Goal: Task Accomplishment & Management: Complete application form

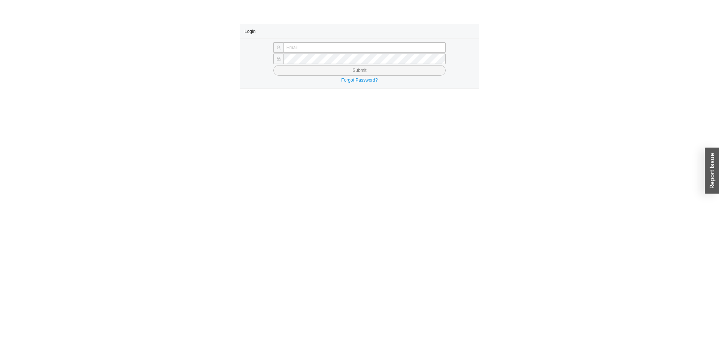
type input "butch@asbathnj.com"
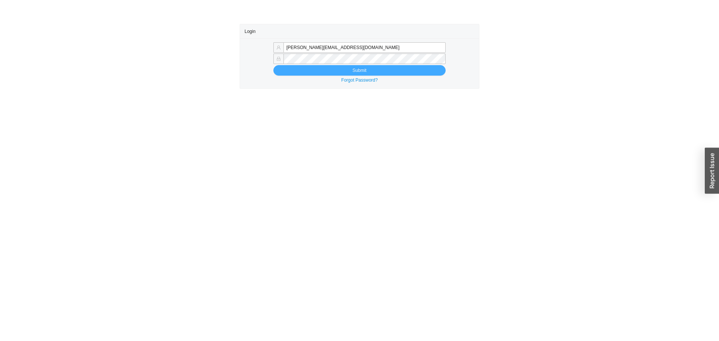
click at [299, 70] on button "Submit" at bounding box center [359, 70] width 172 height 10
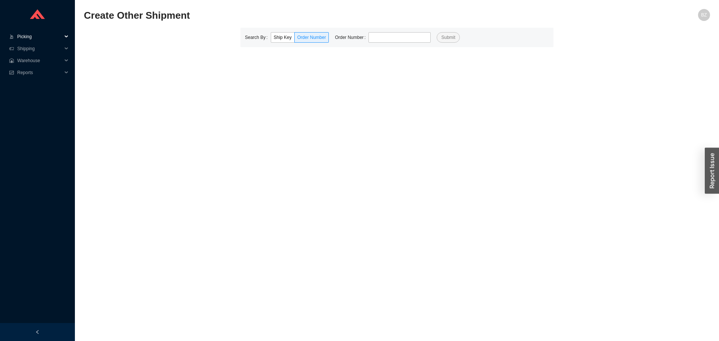
click at [21, 35] on span "Picking" at bounding box center [39, 37] width 45 height 12
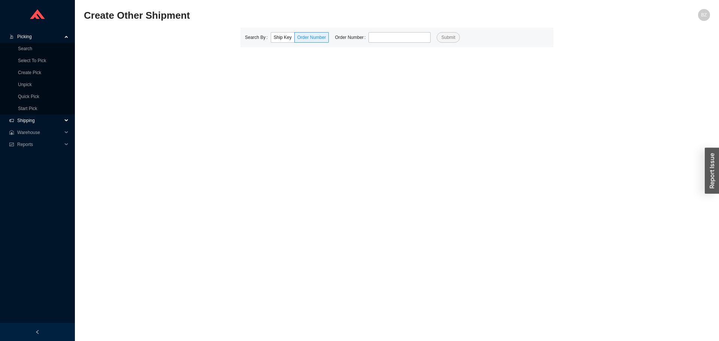
click at [25, 122] on span "Shipping" at bounding box center [39, 121] width 45 height 12
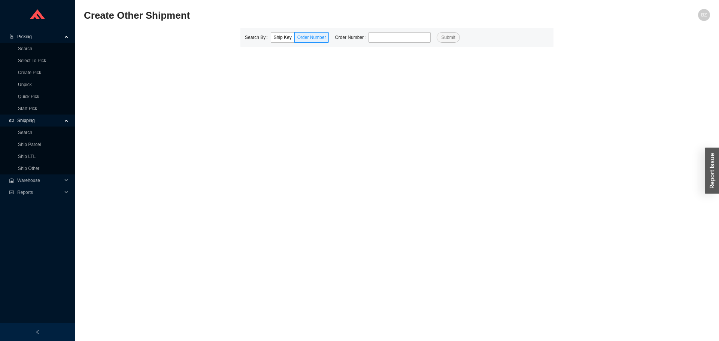
click at [25, 122] on span "Shipping" at bounding box center [39, 121] width 45 height 12
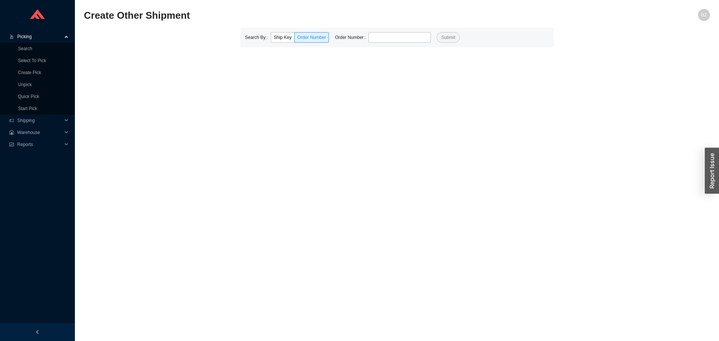
click at [22, 35] on span "Picking" at bounding box center [39, 37] width 45 height 12
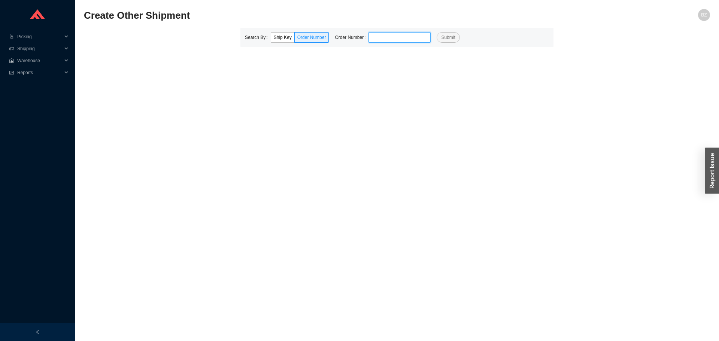
click at [386, 37] on input "tel" at bounding box center [399, 37] width 62 height 10
type input "923519"
click at [436, 32] on button "Submit" at bounding box center [447, 37] width 23 height 10
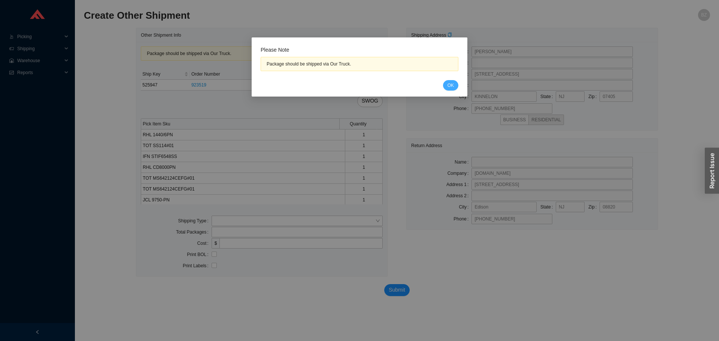
click at [453, 86] on span "OK" at bounding box center [450, 85] width 6 height 7
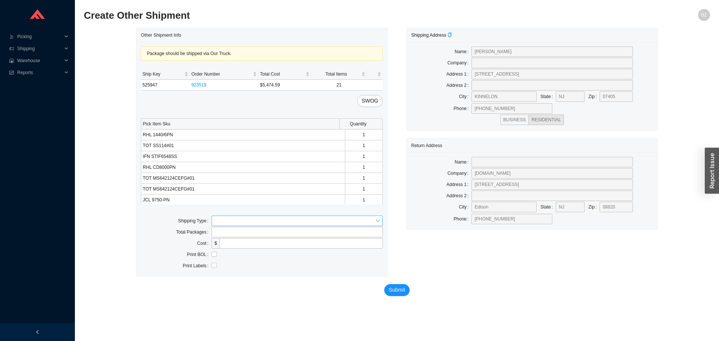
click at [235, 221] on input "search" at bounding box center [295, 221] width 161 height 10
click at [234, 232] on div "Our Truck" at bounding box center [297, 234] width 165 height 7
drag, startPoint x: 237, startPoint y: 244, endPoint x: 251, endPoint y: 249, distance: 14.8
click at [237, 244] on input "text" at bounding box center [297, 243] width 171 height 10
type input "bz"
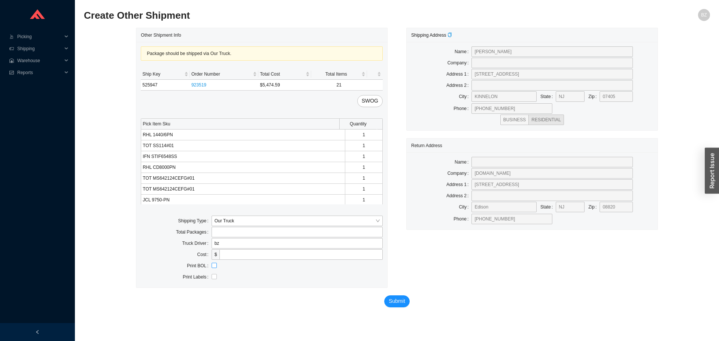
click at [214, 268] on input "checkbox" at bounding box center [214, 265] width 5 height 5
checkbox input "true"
click at [400, 302] on span "Submit" at bounding box center [397, 301] width 16 height 9
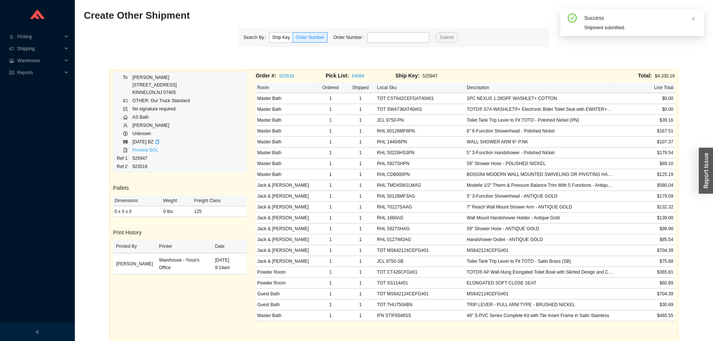
click at [139, 152] on link "Preview BOL" at bounding box center [146, 149] width 26 height 5
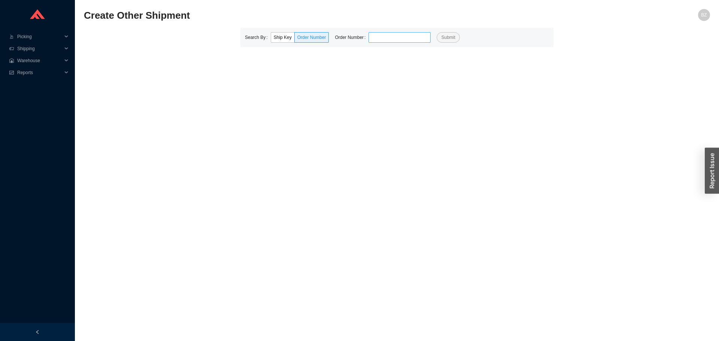
click at [401, 33] on input "tel" at bounding box center [399, 37] width 62 height 10
type input "931819"
click at [436, 32] on button "Submit" at bounding box center [447, 37] width 23 height 10
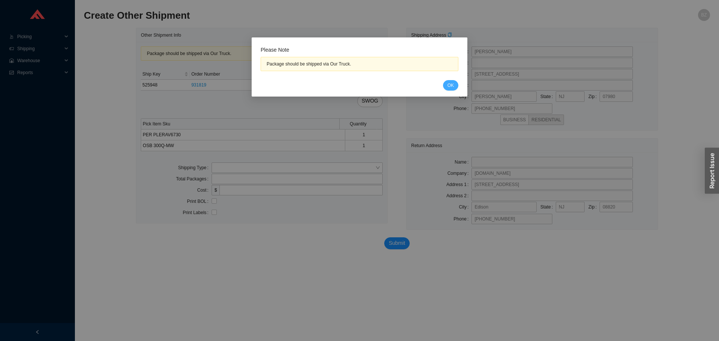
click at [452, 85] on span "OK" at bounding box center [450, 85] width 6 height 7
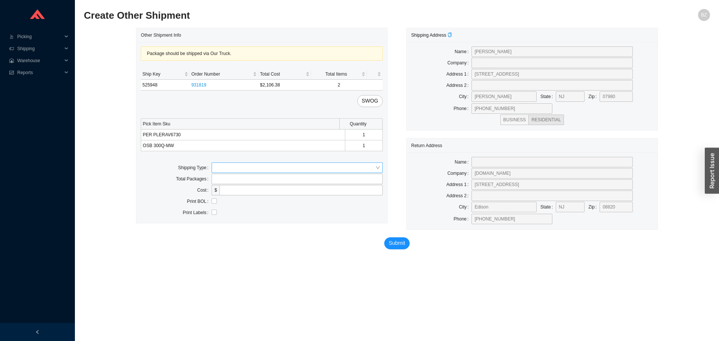
click at [228, 168] on input "search" at bounding box center [295, 168] width 161 height 10
click at [229, 178] on div "Our Truck" at bounding box center [297, 181] width 165 height 7
drag, startPoint x: 243, startPoint y: 188, endPoint x: 253, endPoint y: 194, distance: 11.7
click at [243, 188] on input "text" at bounding box center [297, 190] width 171 height 10
type input "bz"
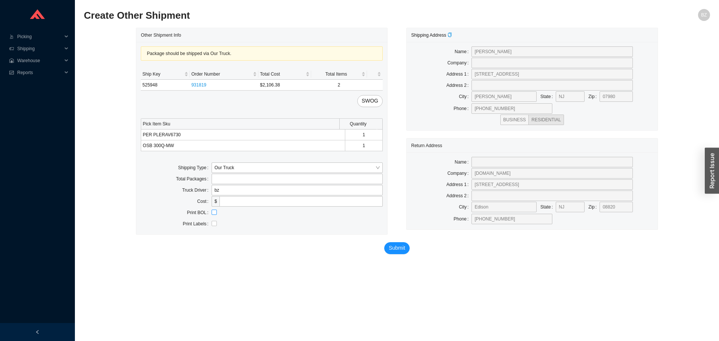
click at [214, 213] on input "checkbox" at bounding box center [214, 212] width 5 height 5
checkbox input "true"
click at [402, 247] on span "Submit" at bounding box center [397, 248] width 16 height 9
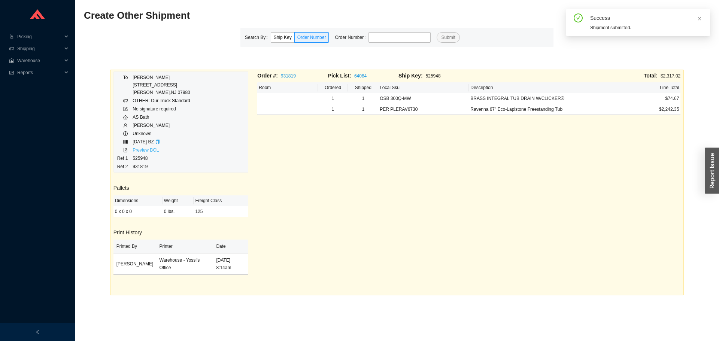
click at [142, 149] on link "Preview BOL" at bounding box center [146, 149] width 26 height 5
click at [378, 40] on input "tel" at bounding box center [399, 37] width 62 height 10
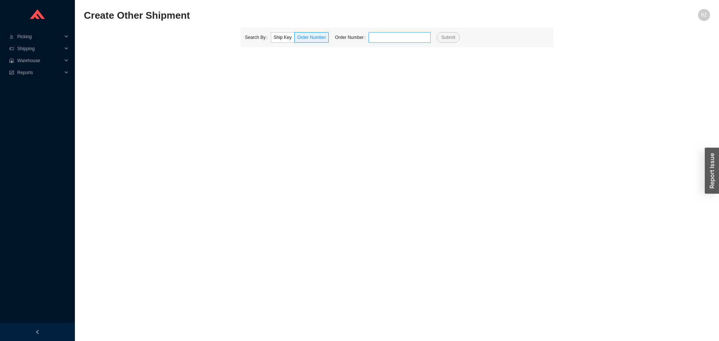
click at [408, 40] on input "tel" at bounding box center [399, 37] width 62 height 10
click at [380, 39] on input "tel" at bounding box center [399, 37] width 62 height 10
type input "923471"
click at [436, 32] on button "Submit" at bounding box center [447, 37] width 23 height 10
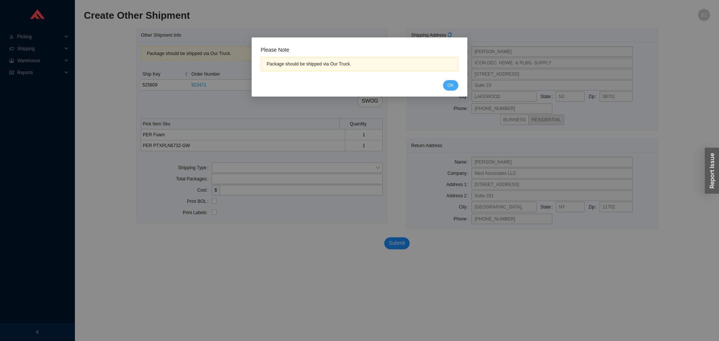
click at [451, 83] on span "OK" at bounding box center [450, 85] width 6 height 7
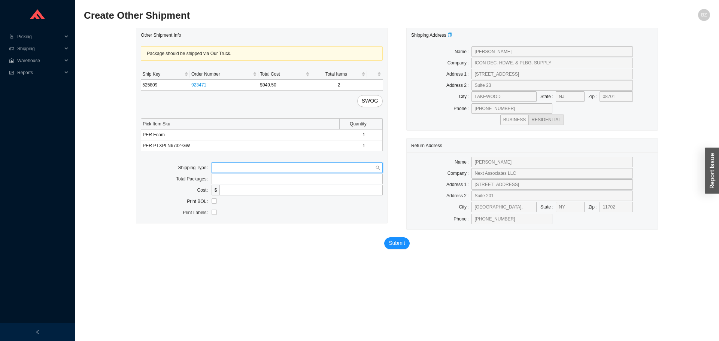
click at [240, 170] on input "search" at bounding box center [295, 168] width 161 height 10
click at [226, 183] on div "Our Truck" at bounding box center [297, 181] width 165 height 7
drag, startPoint x: 236, startPoint y: 186, endPoint x: 253, endPoint y: 195, distance: 18.9
click at [236, 186] on input "text" at bounding box center [297, 190] width 171 height 10
type input "bz"
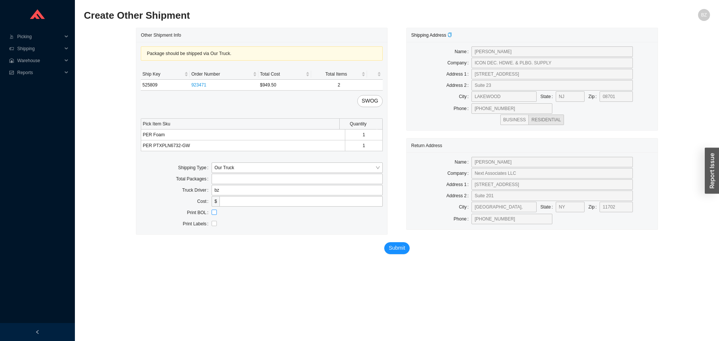
click at [213, 211] on input "checkbox" at bounding box center [214, 212] width 5 height 5
checkbox input "true"
click at [393, 251] on span "Submit" at bounding box center [397, 248] width 16 height 9
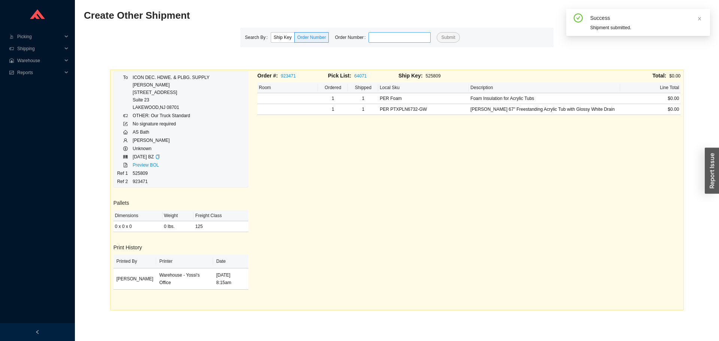
click at [388, 43] on input "tel" at bounding box center [399, 37] width 62 height 10
type input "925921"
click at [436, 32] on button "Submit" at bounding box center [447, 37] width 23 height 10
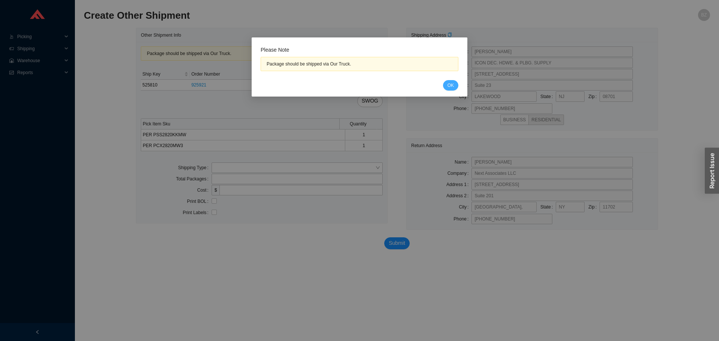
click at [453, 84] on span "OK" at bounding box center [450, 85] width 6 height 7
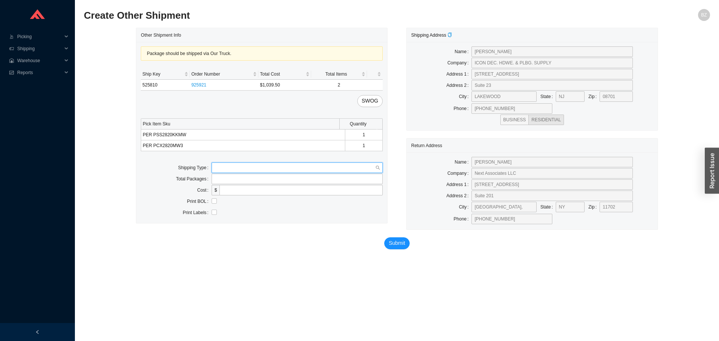
click at [246, 165] on input "search" at bounding box center [295, 168] width 161 height 10
click at [236, 182] on div "Our Truck" at bounding box center [297, 181] width 165 height 7
click at [244, 189] on input "text" at bounding box center [297, 190] width 171 height 10
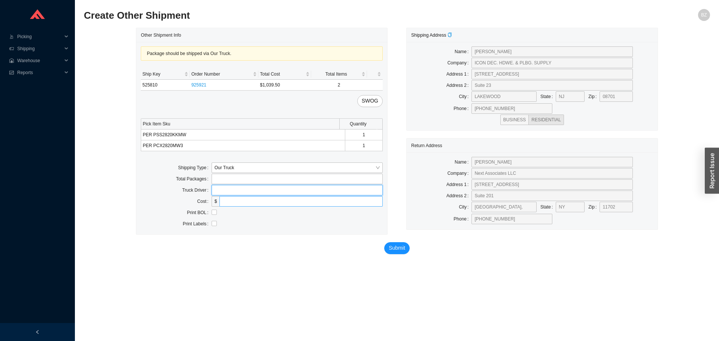
type input "bz"
click at [214, 210] on input "checkbox" at bounding box center [214, 212] width 5 height 5
checkbox input "true"
click at [402, 244] on span "Submit" at bounding box center [397, 248] width 16 height 9
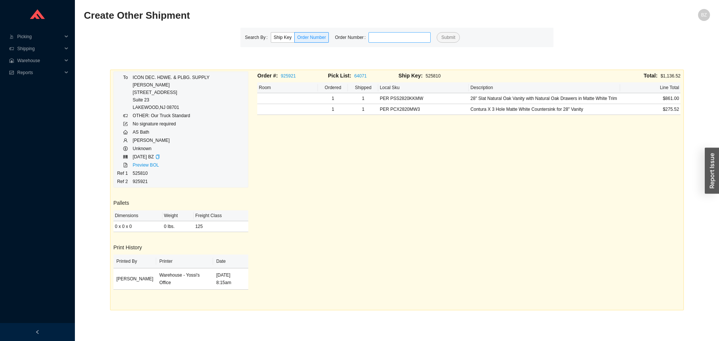
click at [420, 37] on input "tel" at bounding box center [399, 37] width 62 height 10
click at [436, 32] on button "Submit" at bounding box center [447, 37] width 23 height 10
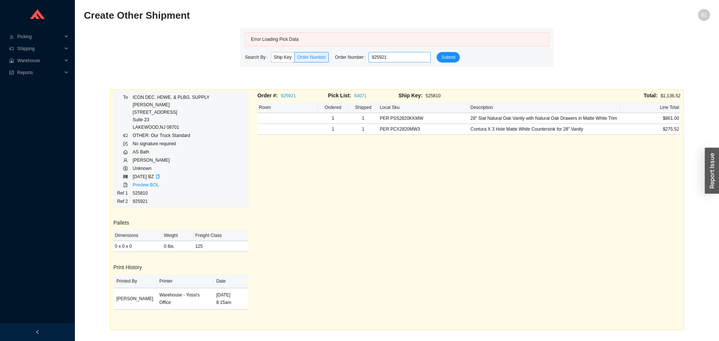
click at [389, 58] on input "925921" at bounding box center [399, 57] width 62 height 10
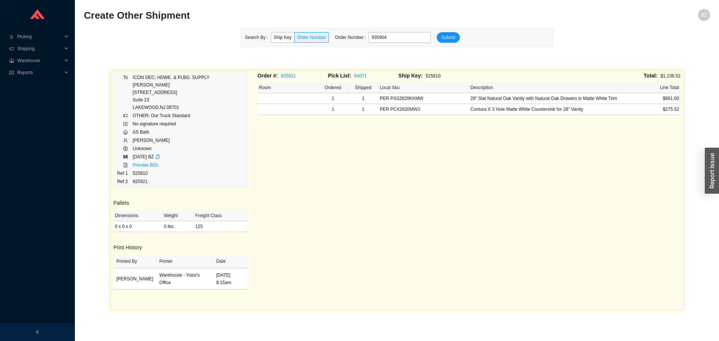
type input "935904"
click at [436, 32] on button "Submit" at bounding box center [447, 37] width 23 height 10
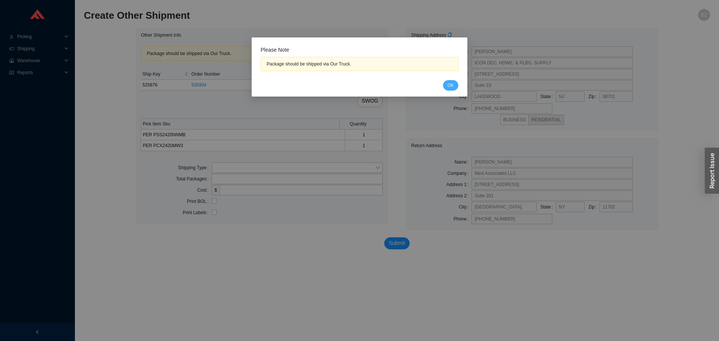
click at [446, 86] on button "OK" at bounding box center [450, 85] width 15 height 10
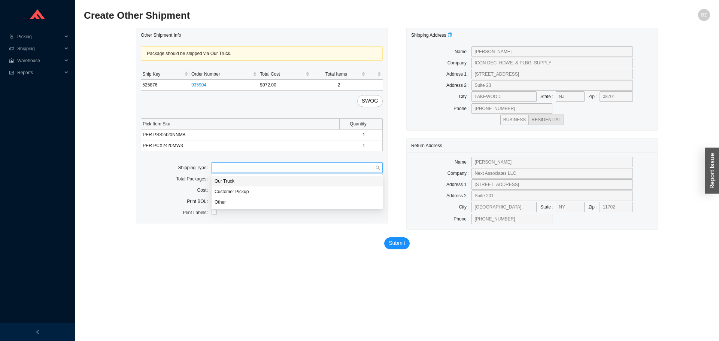
click at [253, 168] on input "search" at bounding box center [295, 168] width 161 height 10
click at [240, 177] on div "Our Truck" at bounding box center [297, 181] width 171 height 10
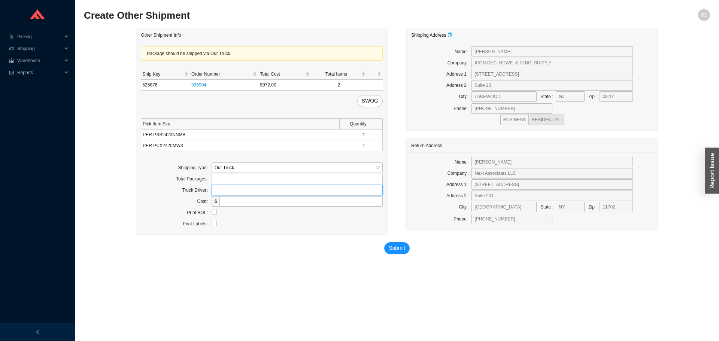
drag, startPoint x: 240, startPoint y: 189, endPoint x: 252, endPoint y: 195, distance: 13.7
click at [240, 189] on input "text" at bounding box center [297, 190] width 171 height 10
type input "bz"
click at [215, 213] on input "checkbox" at bounding box center [214, 212] width 5 height 5
checkbox input "true"
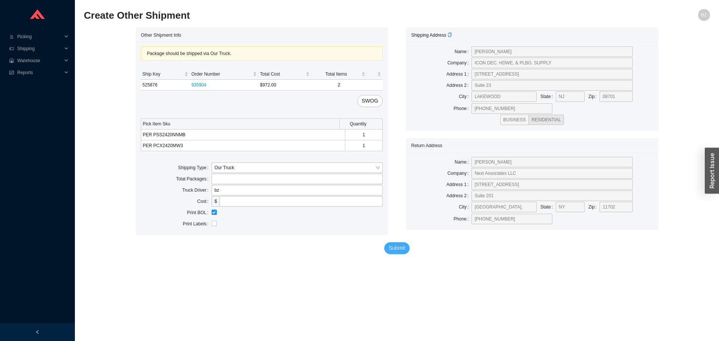
click at [402, 252] on span "Submit" at bounding box center [397, 248] width 16 height 9
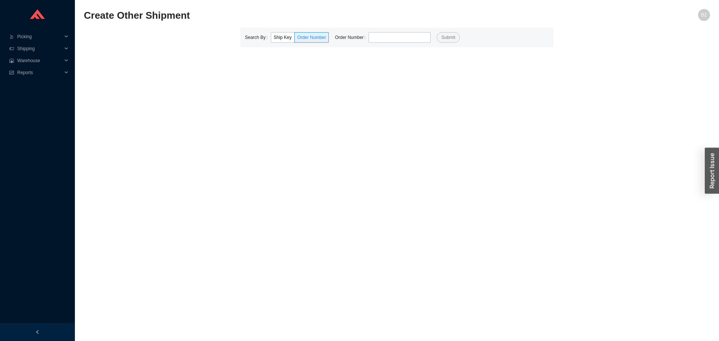
drag, startPoint x: 386, startPoint y: 42, endPoint x: 357, endPoint y: 23, distance: 35.1
click at [386, 42] on input "tel" at bounding box center [399, 37] width 62 height 10
type input "923519"
click at [436, 32] on button "Submit" at bounding box center [447, 37] width 23 height 10
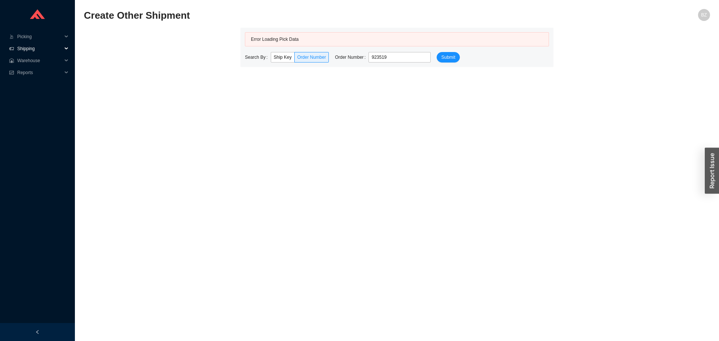
click at [28, 44] on span "Shipping" at bounding box center [39, 49] width 45 height 12
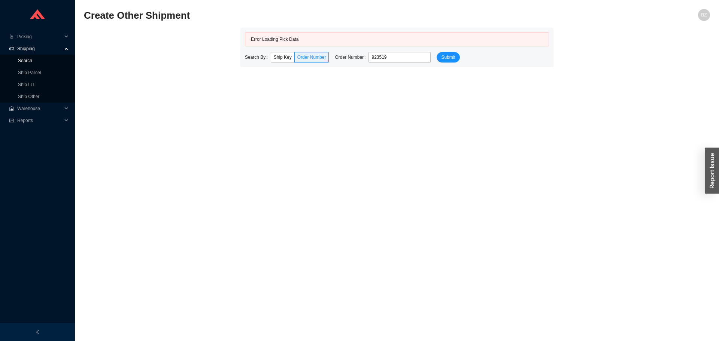
click at [31, 58] on link "Search" at bounding box center [25, 60] width 14 height 5
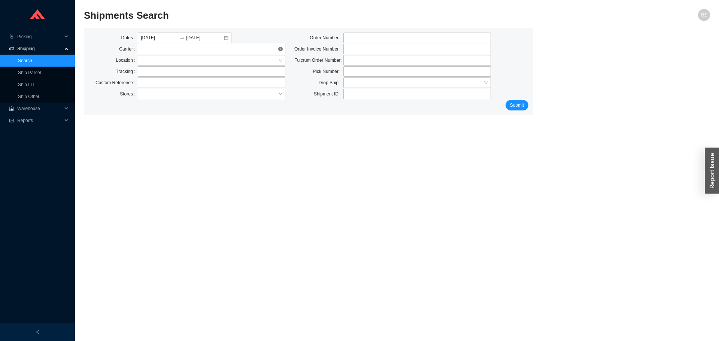
click at [157, 47] on span at bounding box center [212, 49] width 142 height 10
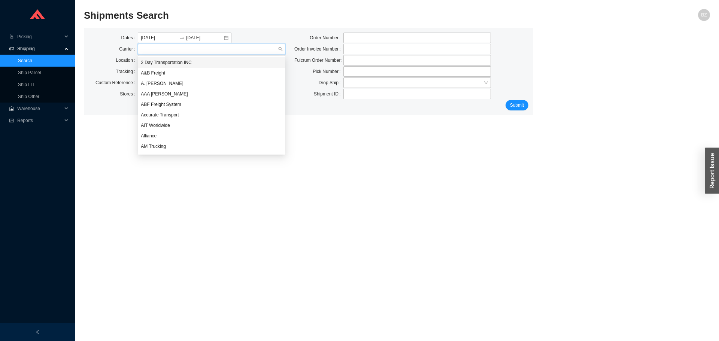
click at [326, 7] on section "Shipments Search BZ Dates [DATE] [DATE] Carrier Location Tracking Custom Refere…" at bounding box center [397, 170] width 644 height 341
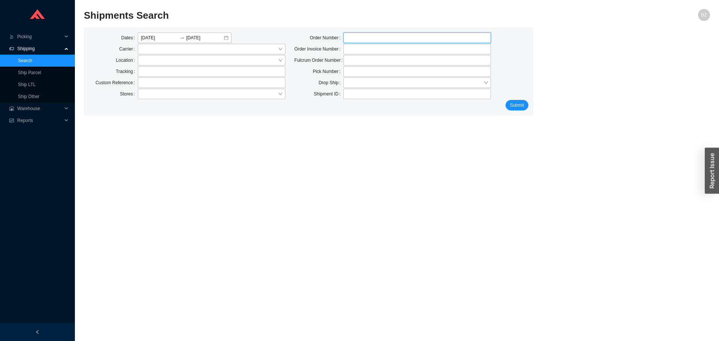
click at [363, 34] on input "tel" at bounding box center [416, 38] width 147 height 10
type input "923519"
click button "Submit" at bounding box center [516, 105] width 23 height 10
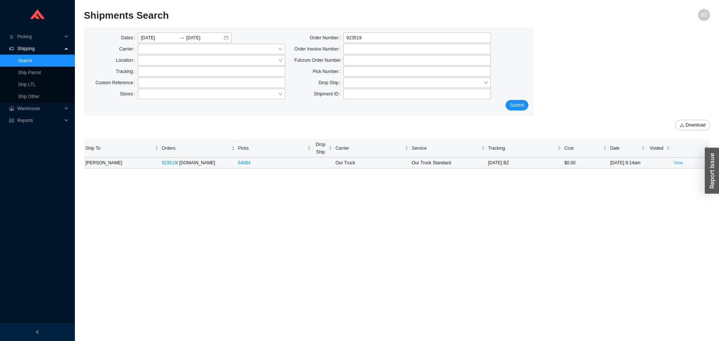
click at [679, 164] on link "View" at bounding box center [678, 162] width 10 height 5
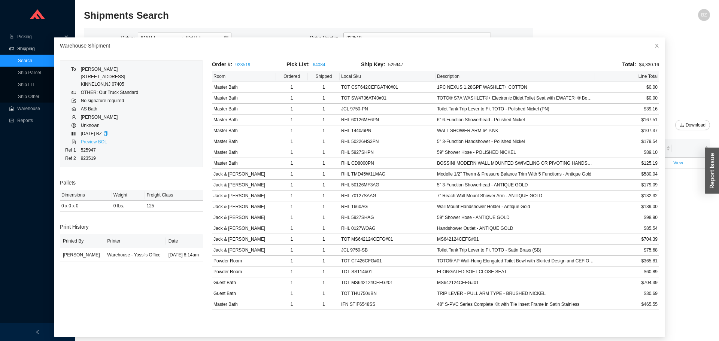
click at [90, 140] on link "Preview BOL" at bounding box center [94, 141] width 26 height 5
